Goal: Use online tool/utility: Utilize a website feature to perform a specific function

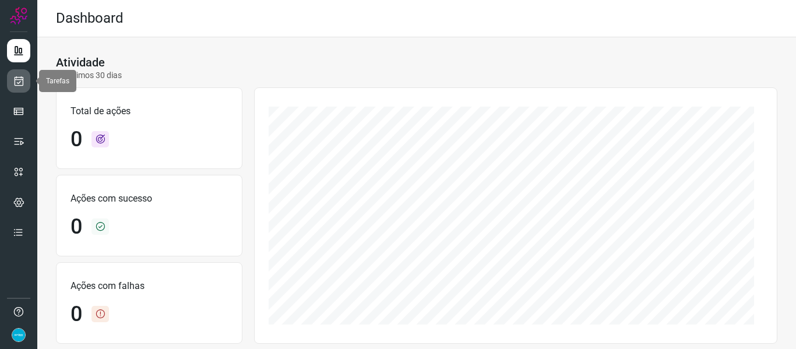
click at [23, 85] on icon at bounding box center [19, 81] width 12 height 12
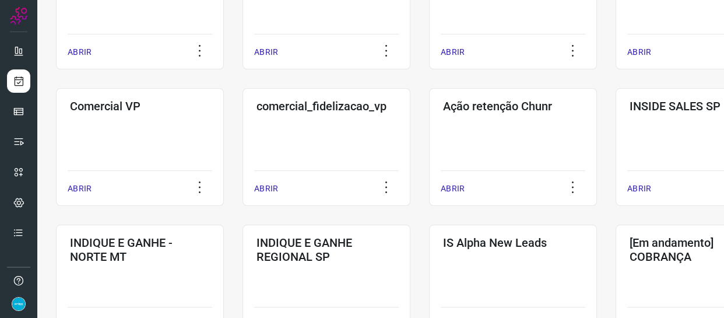
scroll to position [555, 0]
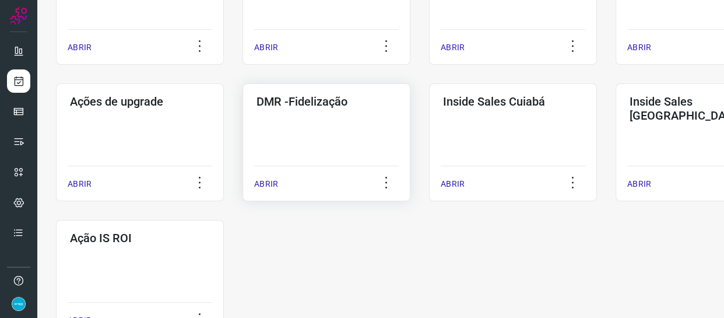
click at [268, 180] on p "ABRIR" at bounding box center [266, 184] width 24 height 12
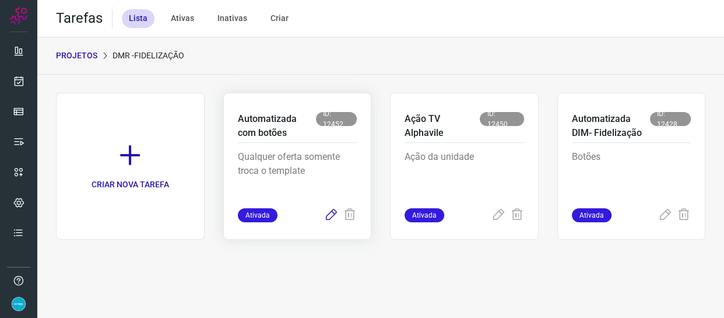
click at [327, 216] on icon at bounding box center [331, 215] width 14 height 14
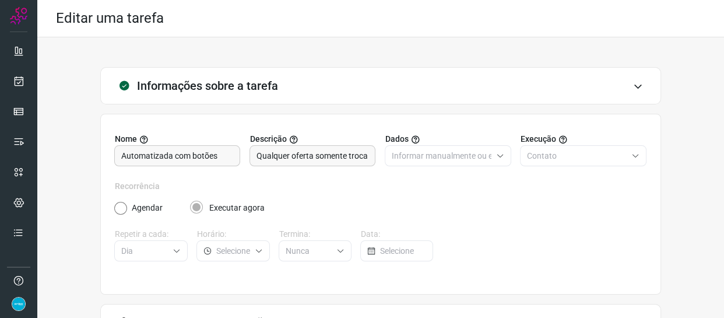
scroll to position [138, 0]
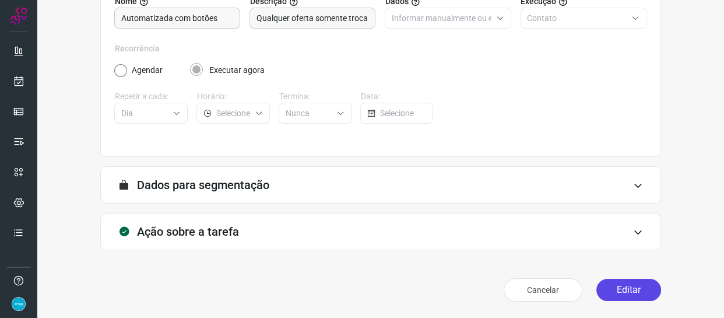
click at [640, 290] on button "Editar" at bounding box center [628, 290] width 65 height 22
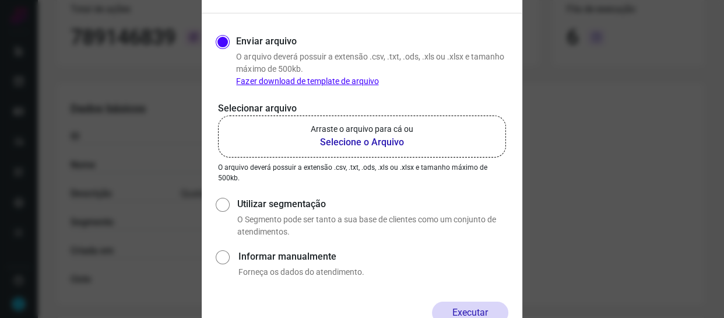
click at [357, 142] on b "Selecione o Arquivo" at bounding box center [362, 142] width 103 height 14
click at [0, 0] on input "Arraste o arquivo para cá ou Selecione o Arquivo" at bounding box center [0, 0] width 0 height 0
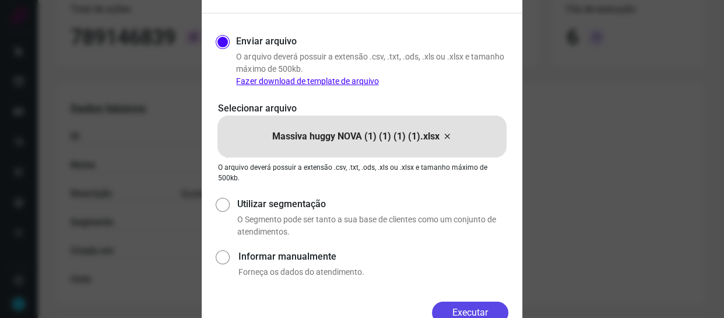
click at [479, 312] on button "Executar" at bounding box center [470, 312] width 76 height 22
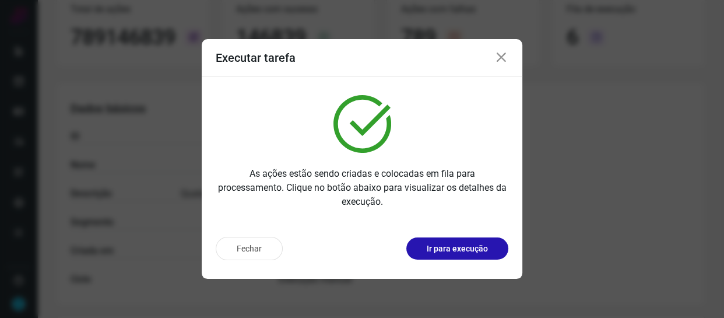
click at [497, 62] on icon at bounding box center [501, 58] width 14 height 14
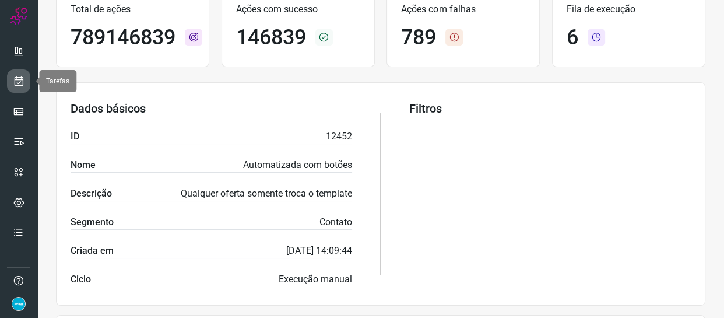
click at [26, 87] on link at bounding box center [18, 80] width 23 height 23
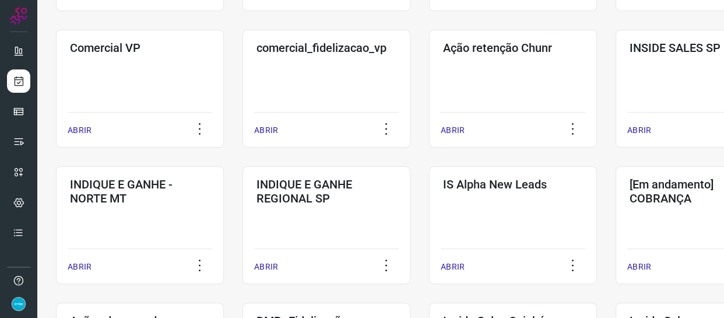
scroll to position [613, 0]
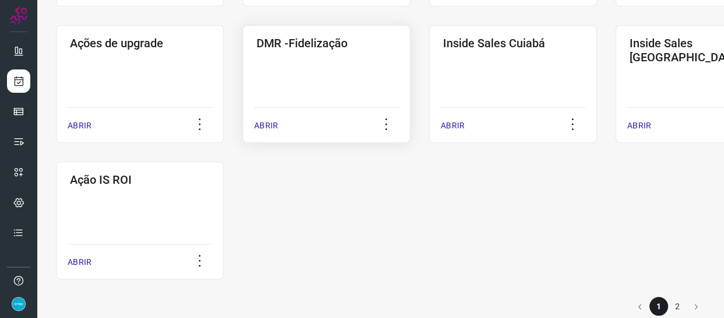
click at [261, 122] on p "ABRIR" at bounding box center [266, 126] width 24 height 12
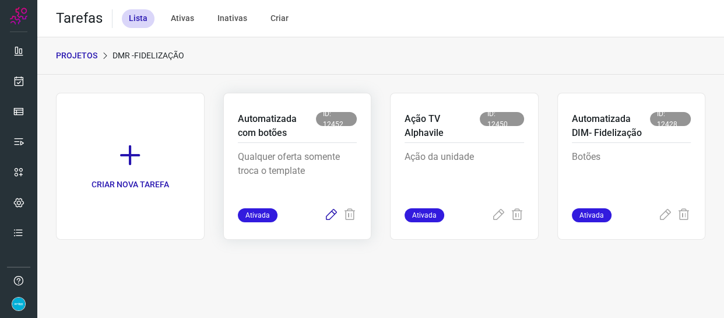
click at [334, 215] on icon at bounding box center [331, 215] width 14 height 14
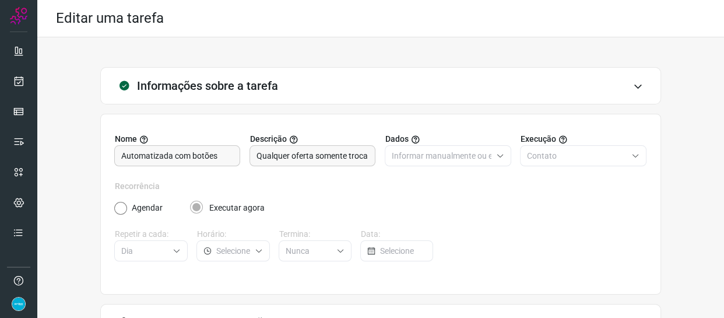
scroll to position [138, 0]
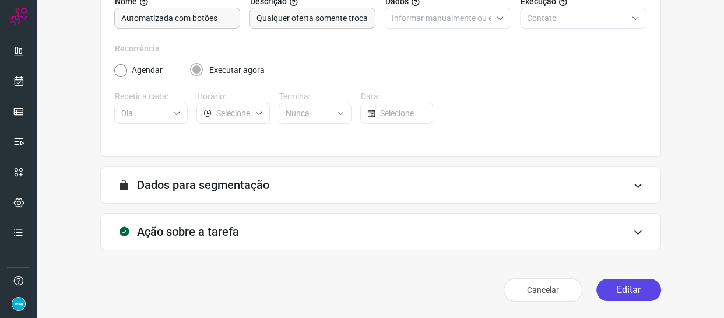
click at [610, 282] on button "Editar" at bounding box center [628, 290] width 65 height 22
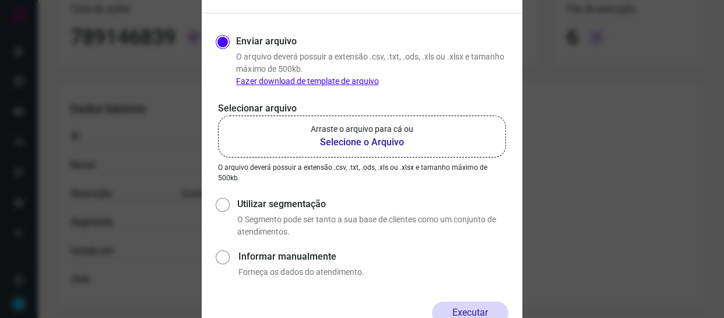
click at [386, 142] on b "Selecione o Arquivo" at bounding box center [362, 142] width 103 height 14
click at [0, 0] on input "Arraste o arquivo para cá ou Selecione o Arquivo" at bounding box center [0, 0] width 0 height 0
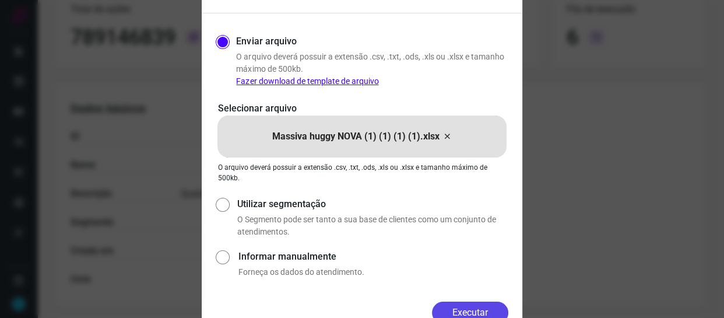
click at [479, 302] on button "Executar" at bounding box center [470, 312] width 76 height 22
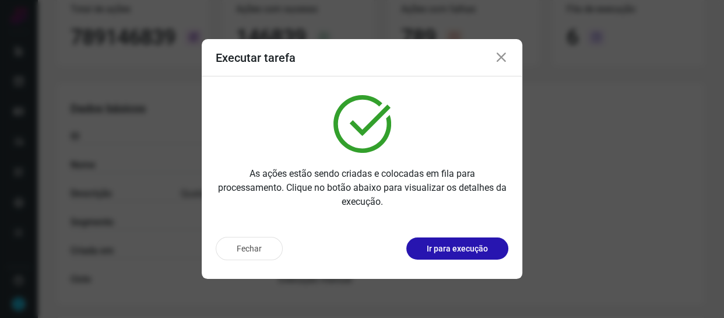
click at [501, 61] on icon at bounding box center [501, 58] width 14 height 14
